Goal: Information Seeking & Learning: Find specific page/section

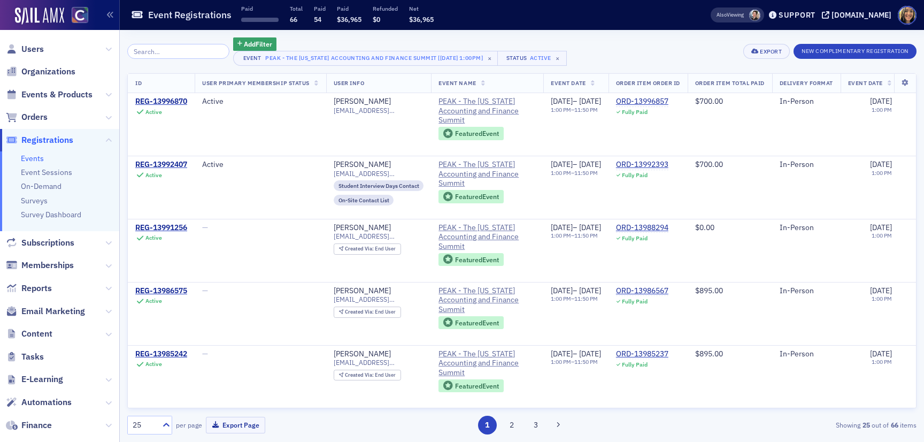
click at [49, 140] on span "Registrations" at bounding box center [47, 140] width 52 height 12
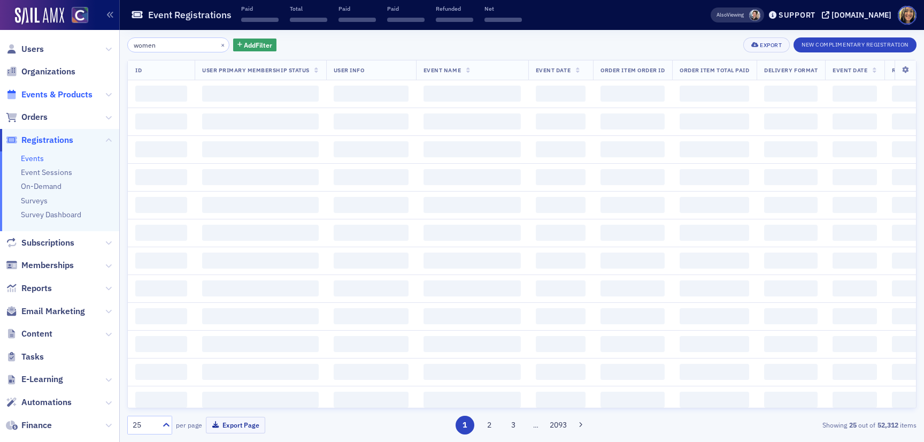
type input "women"
click at [71, 90] on span "Events & Products" at bounding box center [56, 95] width 71 height 12
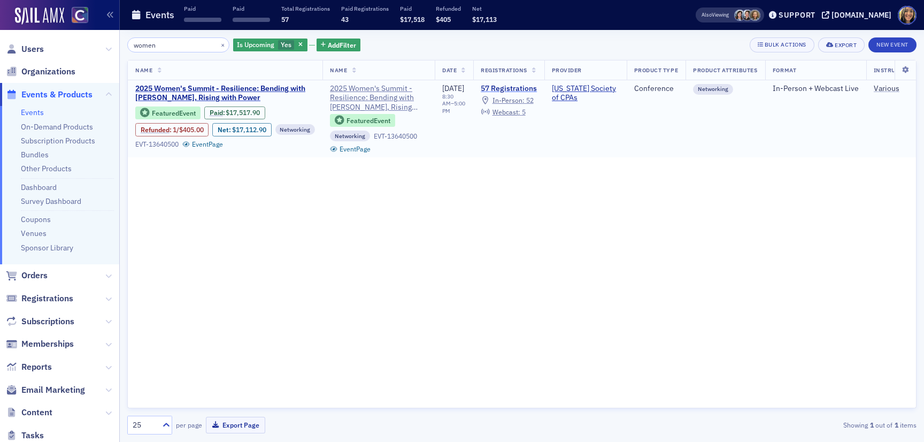
type input "women"
click at [518, 87] on link "57 Registrations" at bounding box center [509, 89] width 56 height 10
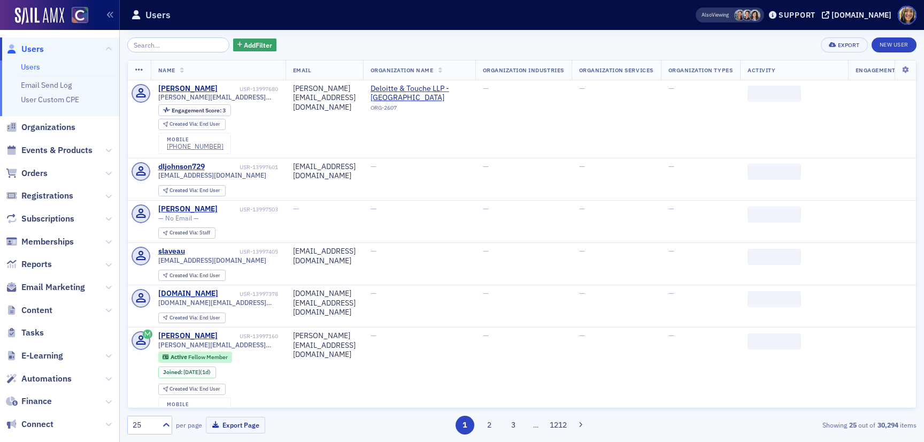
click at [57, 306] on span "Content" at bounding box center [59, 309] width 119 height 23
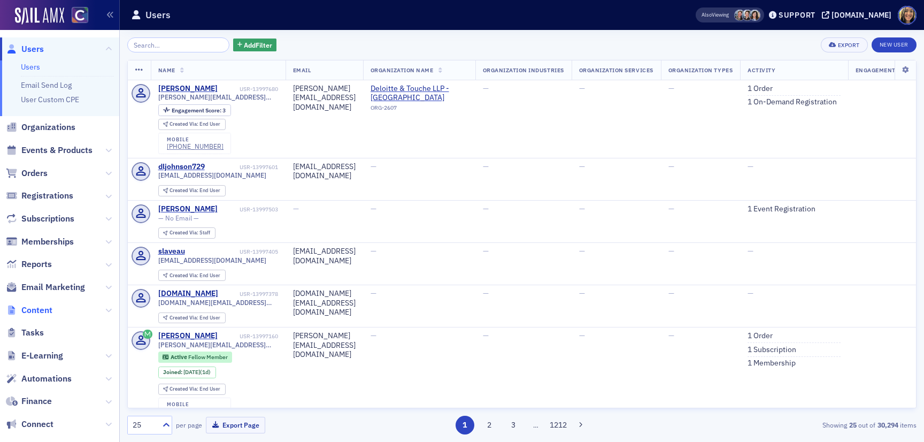
click at [49, 308] on span "Content" at bounding box center [36, 310] width 31 height 12
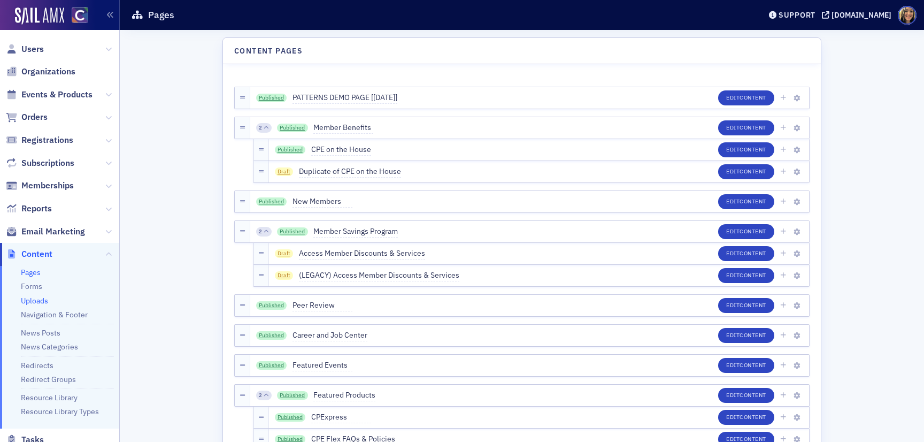
click at [34, 298] on link "Uploads" at bounding box center [34, 301] width 27 height 10
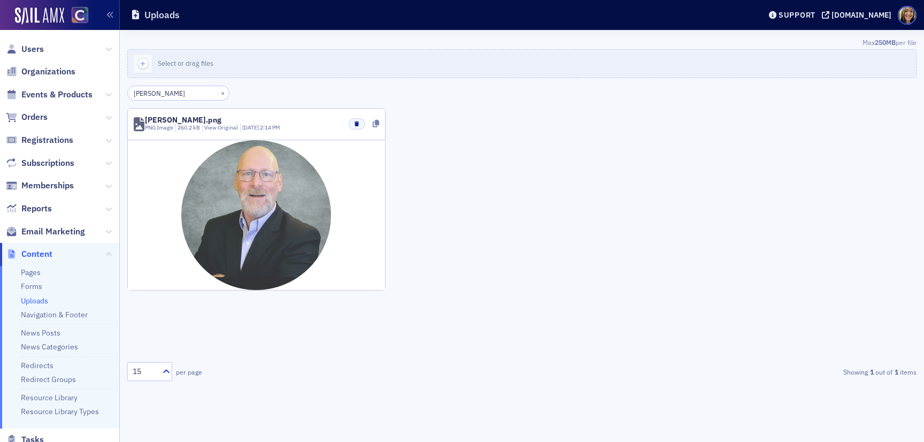
type input "[PERSON_NAME]"
click at [291, 195] on img at bounding box center [256, 215] width 150 height 150
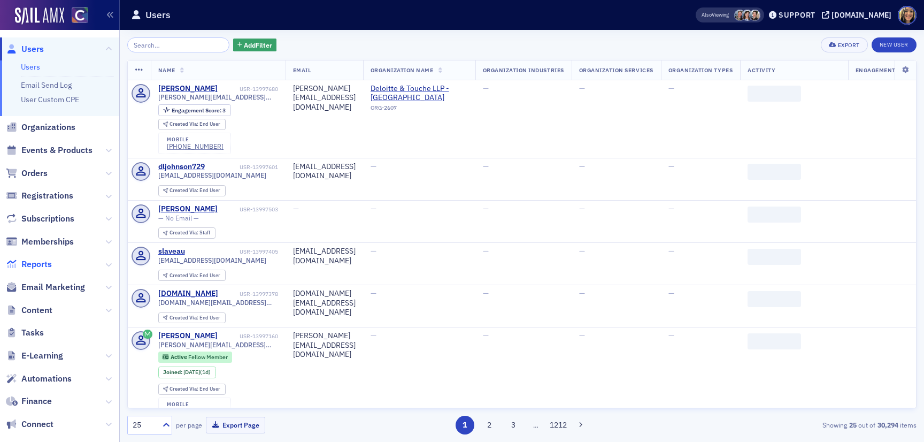
click at [47, 264] on span "Reports" at bounding box center [36, 264] width 30 height 12
